Goal: Task Accomplishment & Management: Use online tool/utility

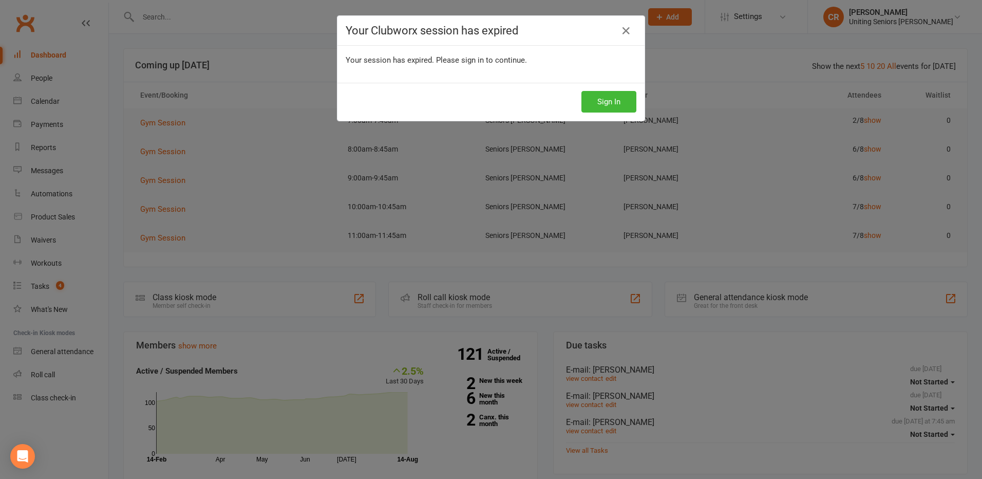
click at [637, 100] on div "Sign In" at bounding box center [491, 102] width 307 height 38
click at [616, 100] on button "Sign In" at bounding box center [609, 102] width 55 height 22
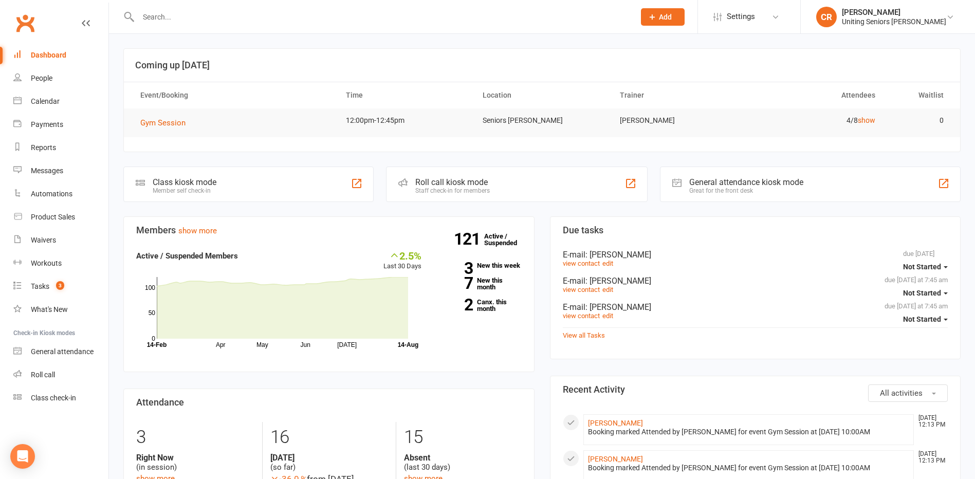
click at [316, 10] on input "text" at bounding box center [381, 17] width 492 height 14
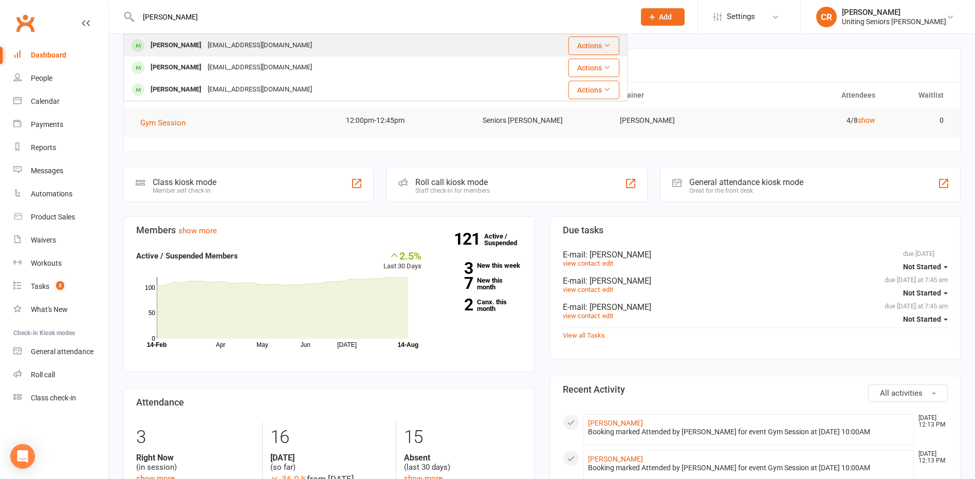
type input "helen ha"
click at [314, 47] on div "Helen Harrison helencharrison@yahoo.com.au" at bounding box center [316, 45] width 385 height 21
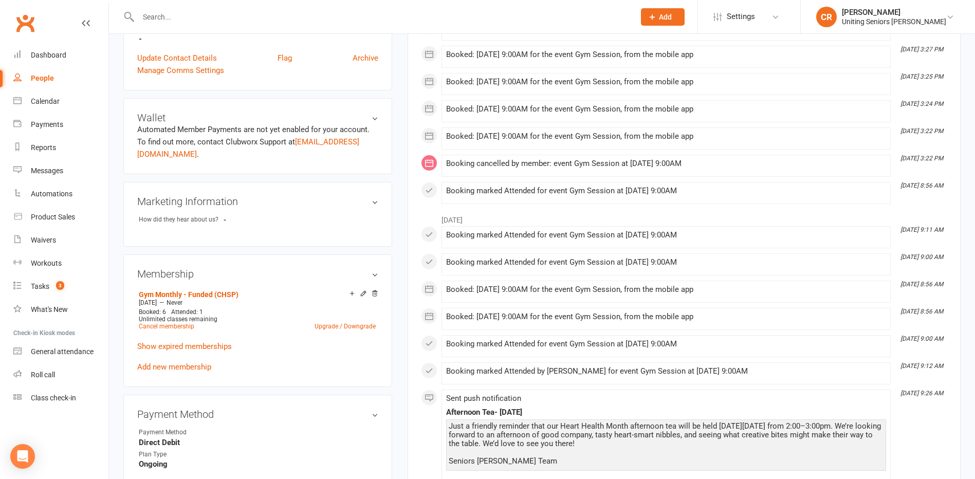
scroll to position [360, 0]
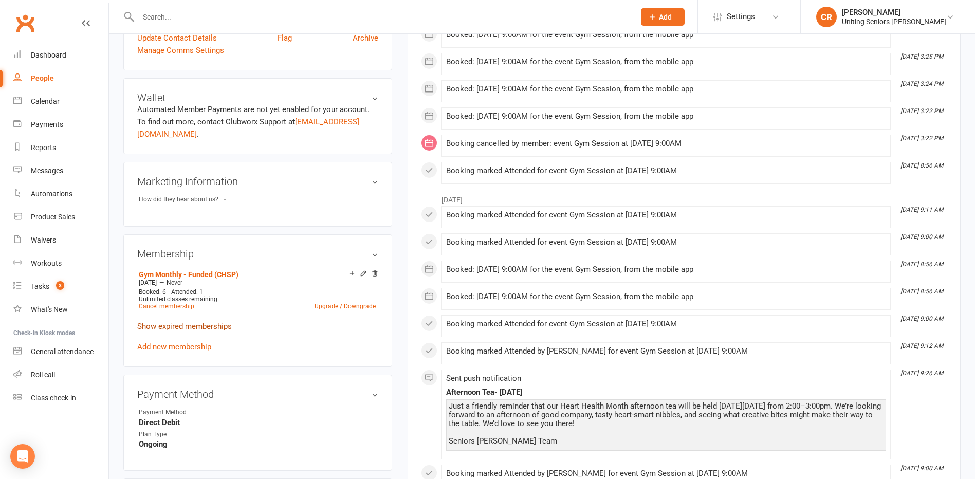
click at [182, 319] on membership-list "Gym Monthly - Funded (CHSP) Jul 14 2025 — Never Booked: 6 Attended: 1 Unlimited…" at bounding box center [257, 309] width 241 height 84
click at [184, 323] on link "Show expired memberships" at bounding box center [184, 326] width 95 height 9
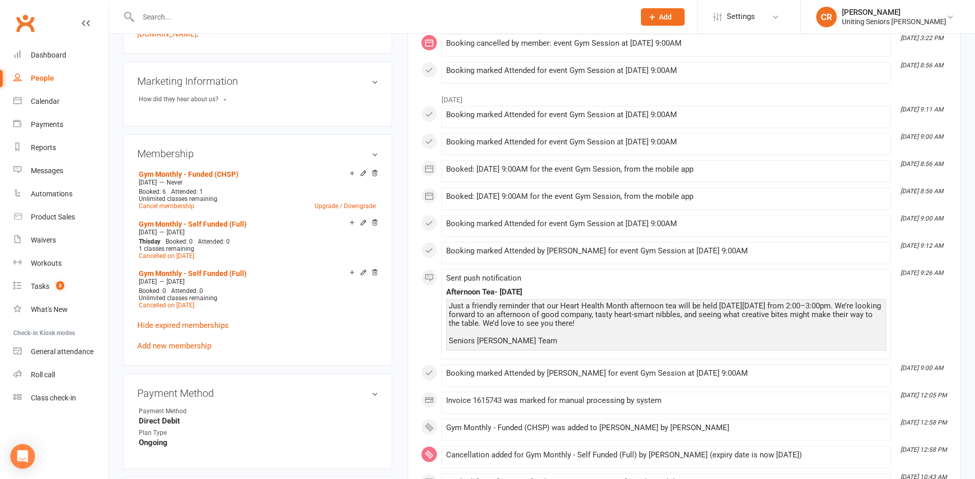
scroll to position [308, 0]
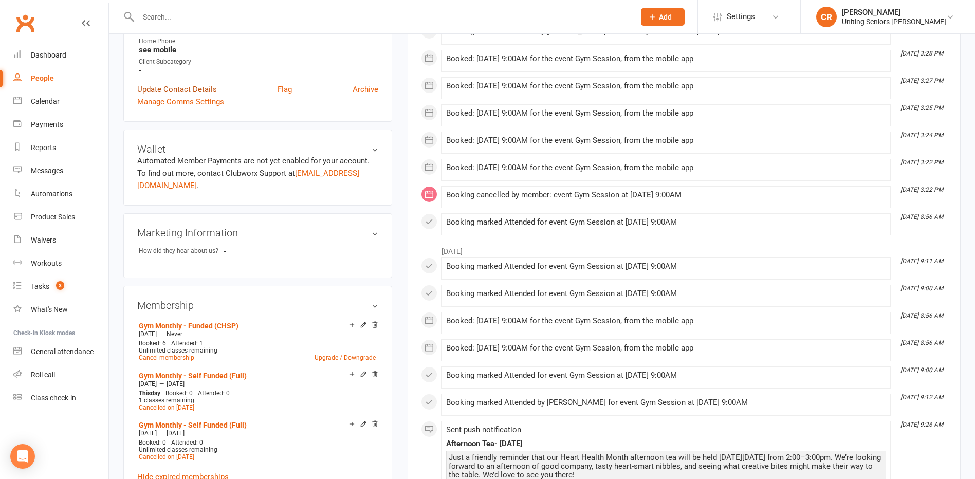
click at [166, 86] on link "Update Contact Details" at bounding box center [177, 89] width 80 height 12
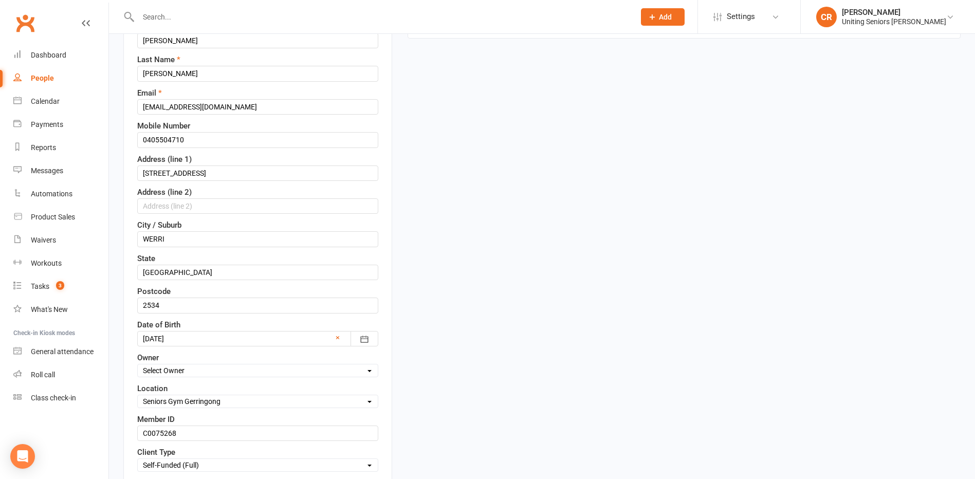
scroll to position [254, 0]
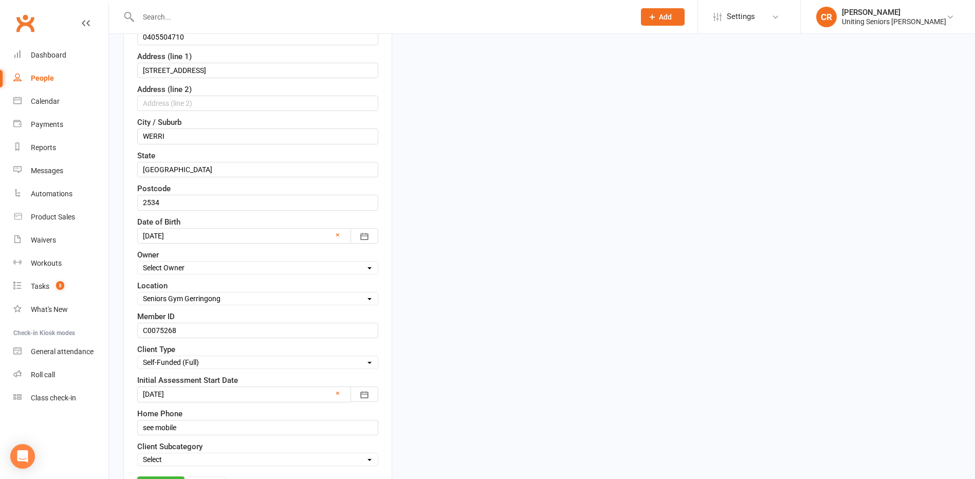
click at [165, 360] on select "Select Funded (CHSP) Foundation & Pensioner (FUP) Self-Funded (Full) DVA Unitin…" at bounding box center [258, 362] width 240 height 11
select select "Funded (CHSP)"
click at [138, 358] on select "Select Funded (CHSP) Foundation & Pensioner (FUP) Self-Funded (Full) DVA Unitin…" at bounding box center [258, 362] width 240 height 11
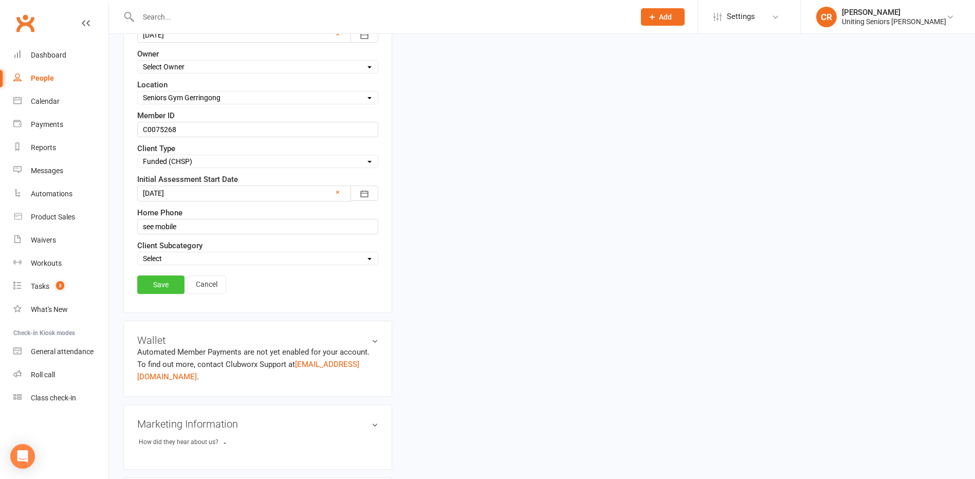
scroll to position [511, 0]
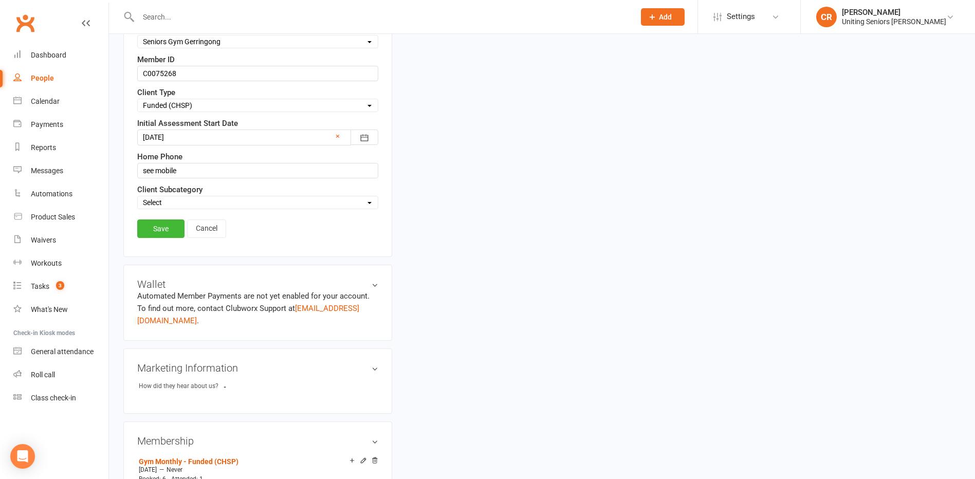
click at [176, 226] on link "Save" at bounding box center [160, 228] width 47 height 18
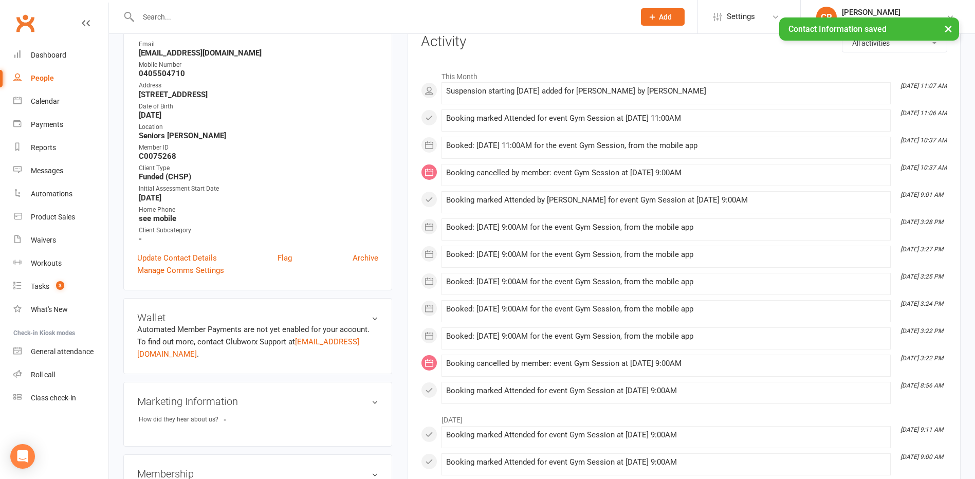
scroll to position [0, 0]
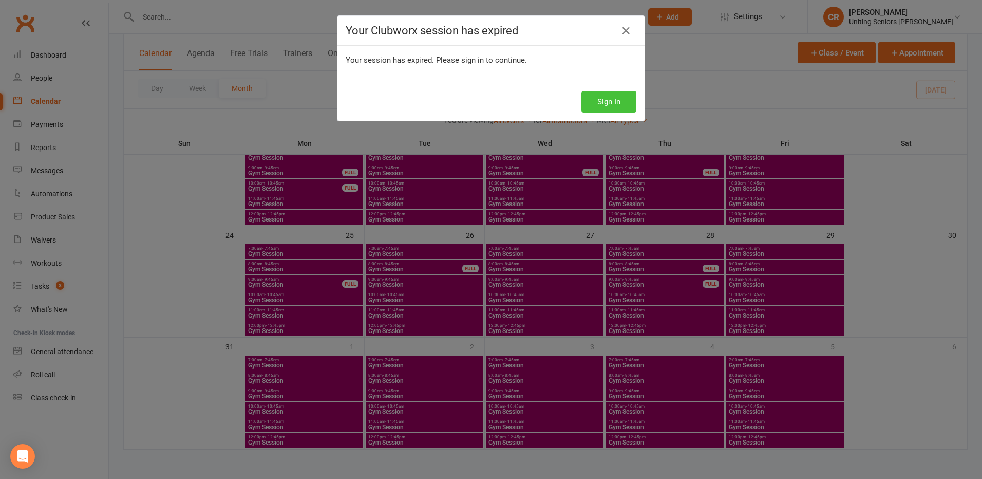
click at [595, 98] on button "Sign In" at bounding box center [609, 102] width 55 height 22
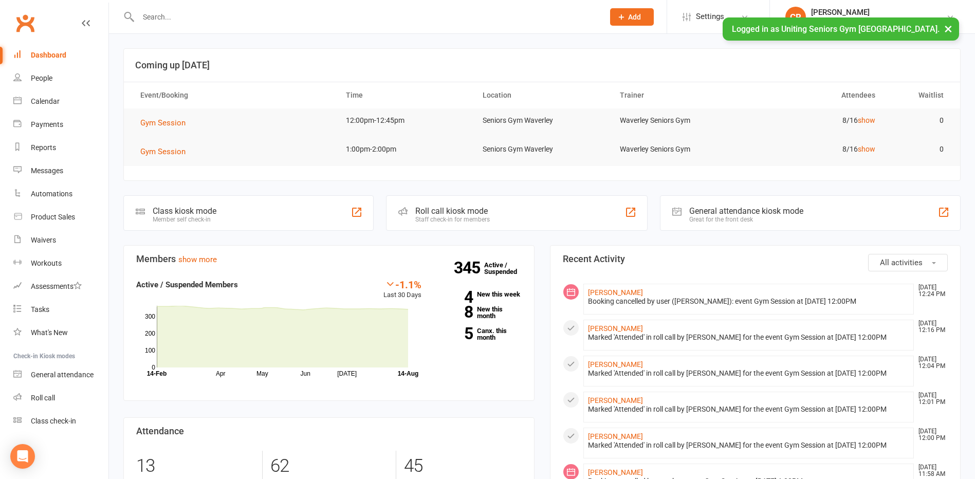
click at [951, 32] on button "×" at bounding box center [948, 28] width 18 height 22
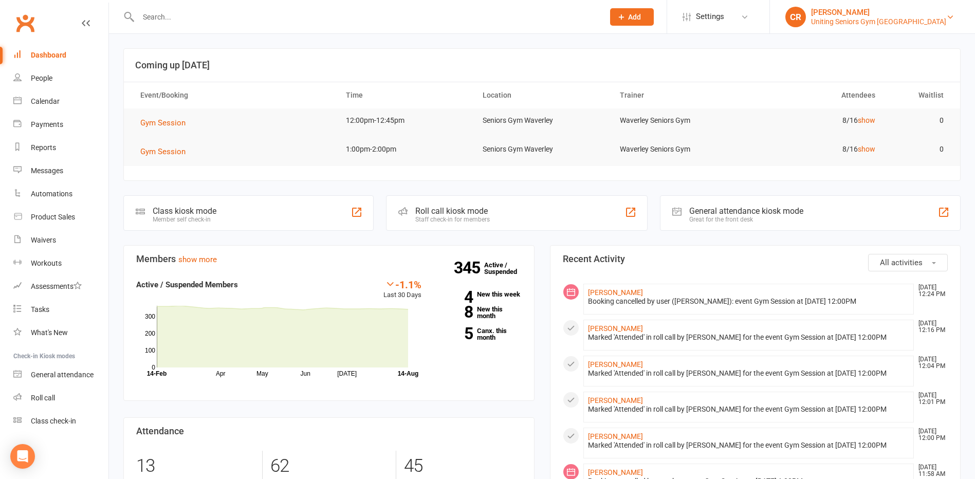
click at [909, 17] on div "Uniting Seniors Gym Waverley" at bounding box center [878, 21] width 135 height 9
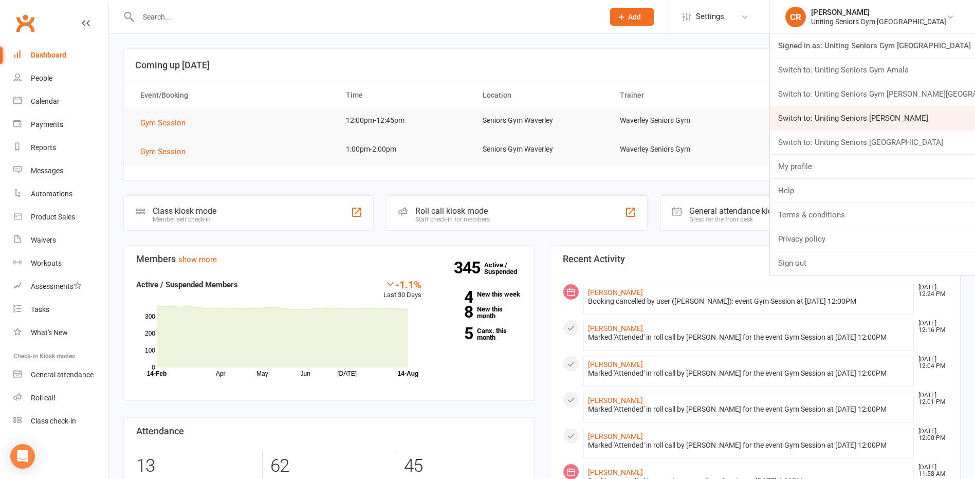
click at [891, 112] on link "Switch to: Uniting Seniors Gym Gerringong" at bounding box center [872, 118] width 205 height 24
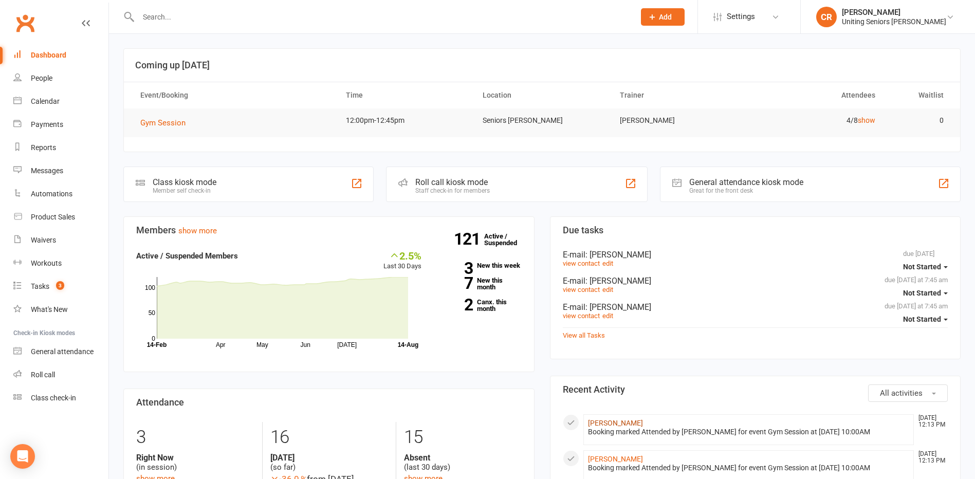
click at [632, 424] on link "[PERSON_NAME]" at bounding box center [615, 423] width 55 height 8
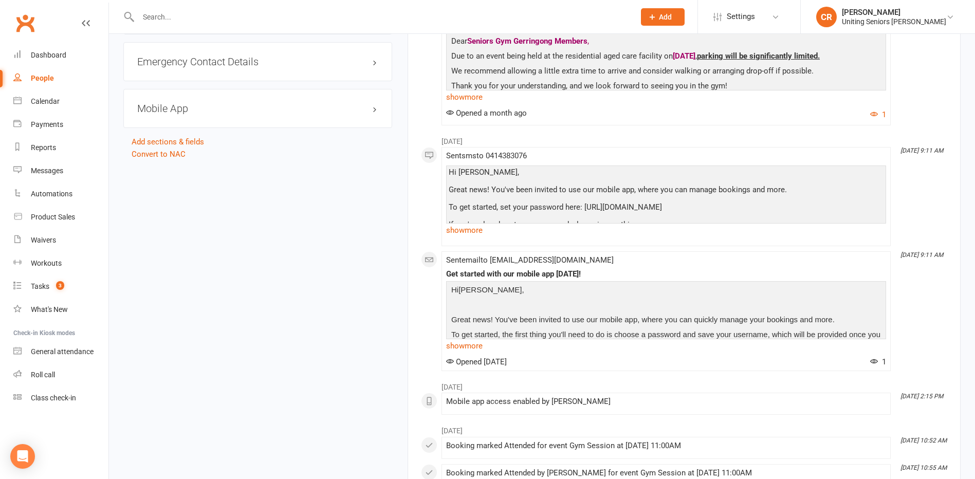
scroll to position [1182, 0]
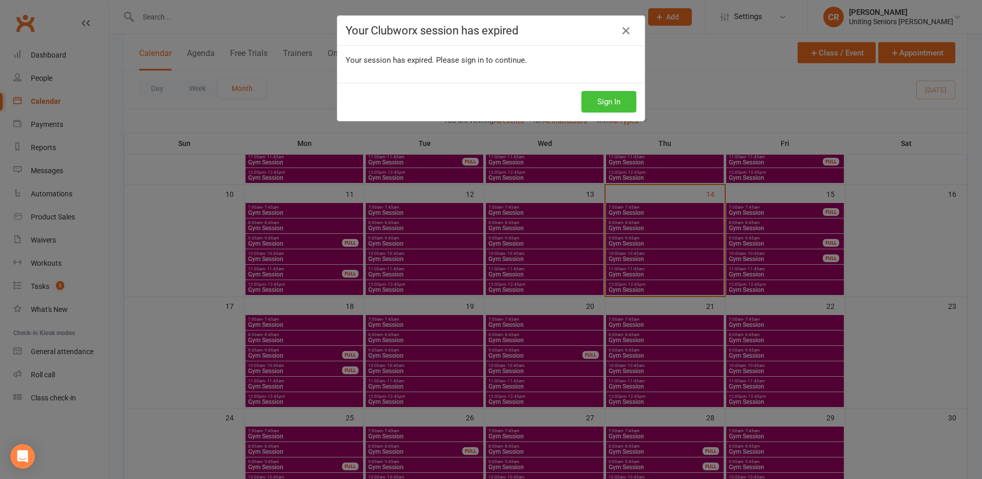
click at [610, 101] on button "Sign In" at bounding box center [609, 102] width 55 height 22
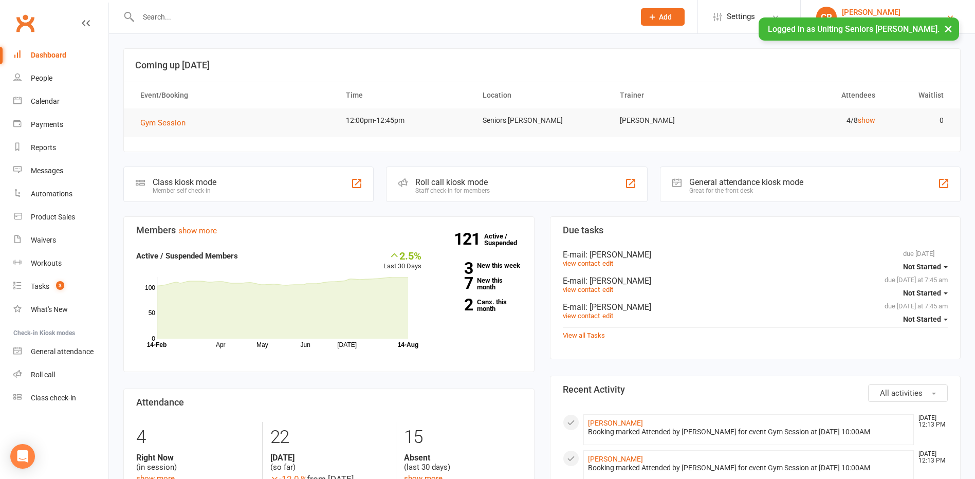
click at [951, 11] on link "CR [PERSON_NAME] Uniting Seniors [PERSON_NAME]" at bounding box center [887, 17] width 143 height 21
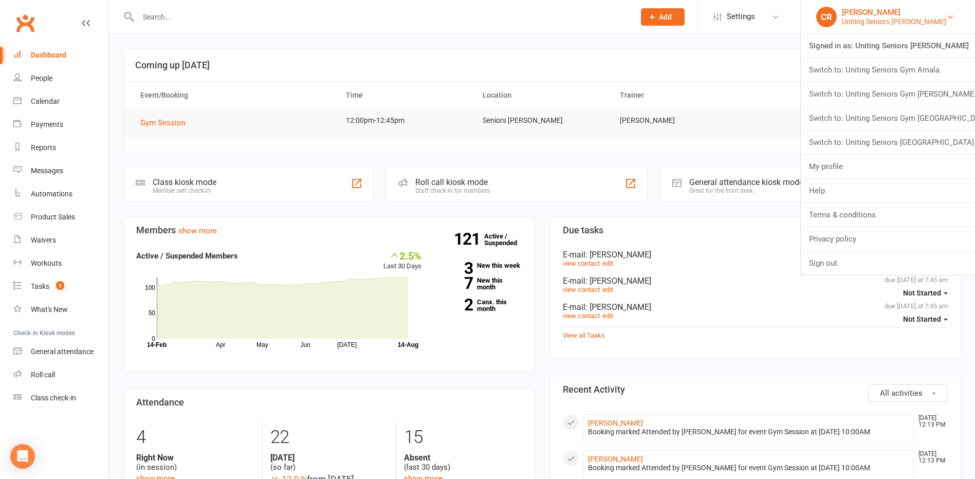
click at [951, 11] on link "CR [PERSON_NAME] Uniting Seniors [PERSON_NAME]" at bounding box center [887, 17] width 143 height 21
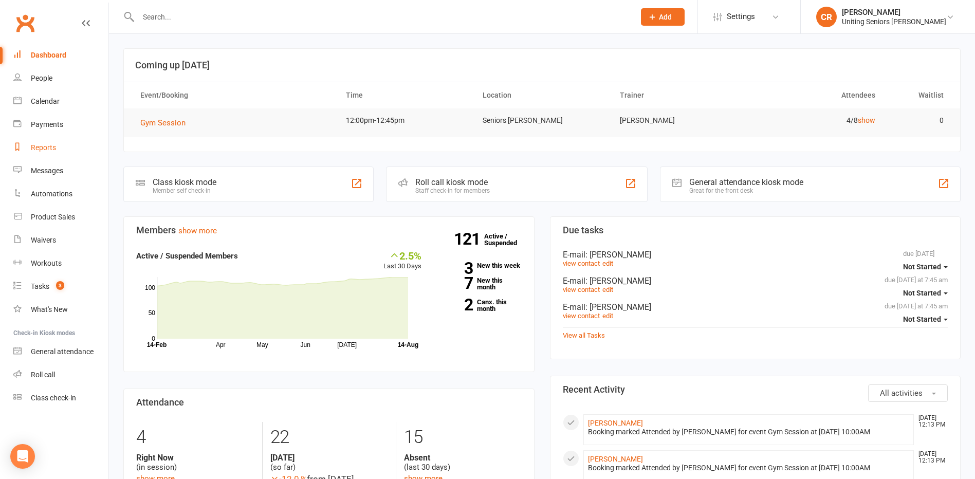
click at [33, 152] on div "Reports" at bounding box center [43, 147] width 25 height 8
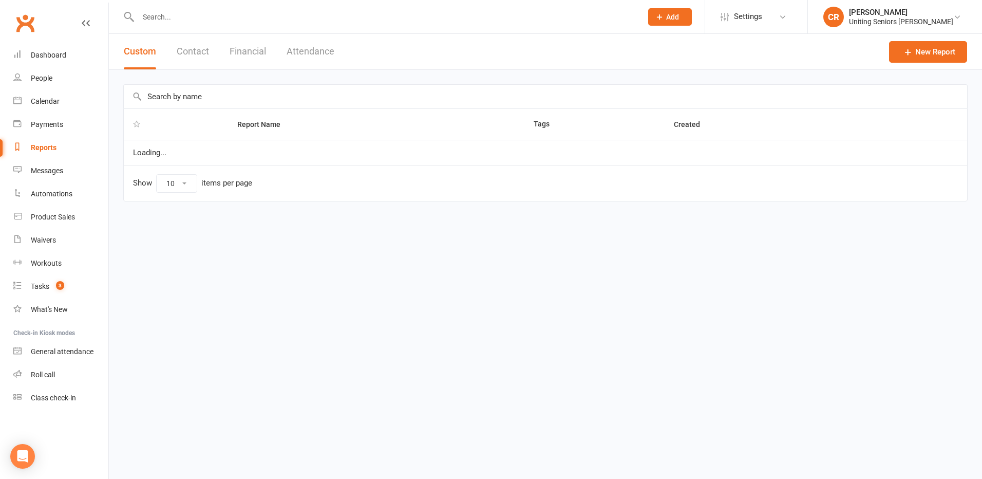
select select "50"
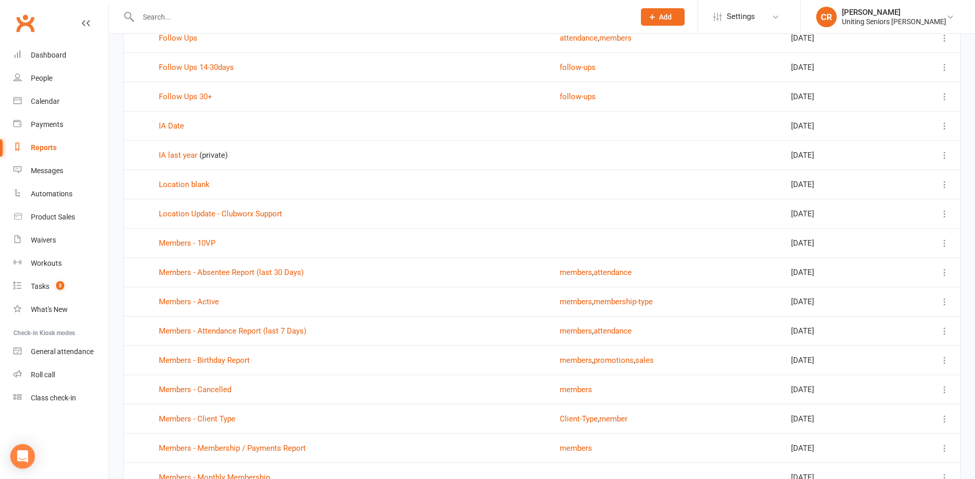
scroll to position [1079, 0]
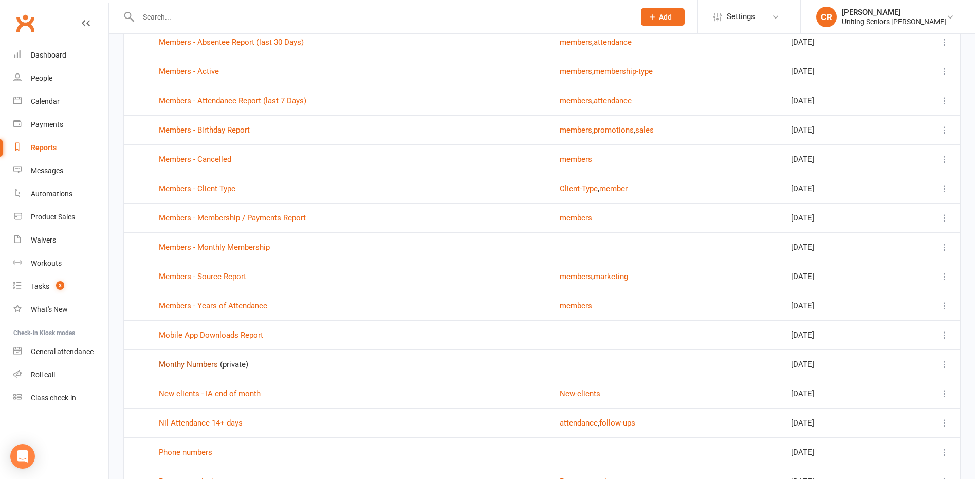
click at [202, 365] on link "Monthy Numbers" at bounding box center [188, 364] width 59 height 9
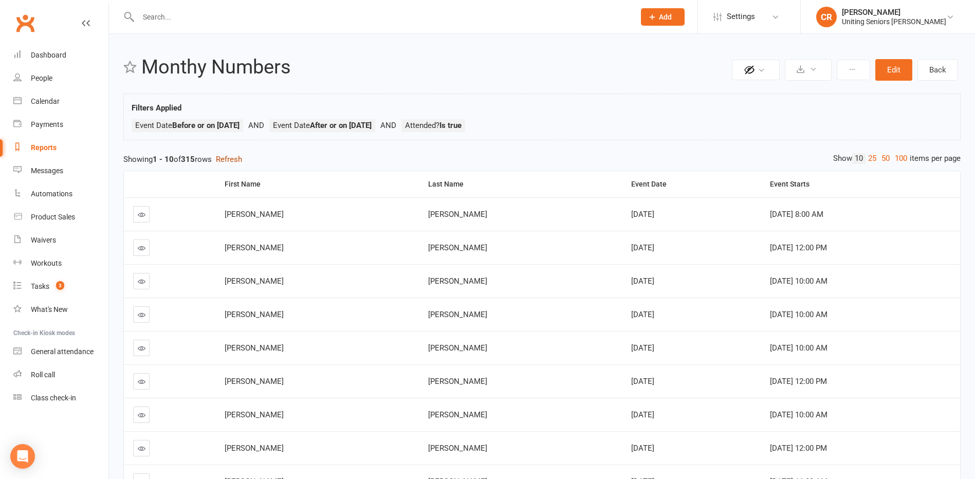
click at [242, 158] on button "Refresh" at bounding box center [229, 159] width 26 height 12
